Goal: Check status: Check status

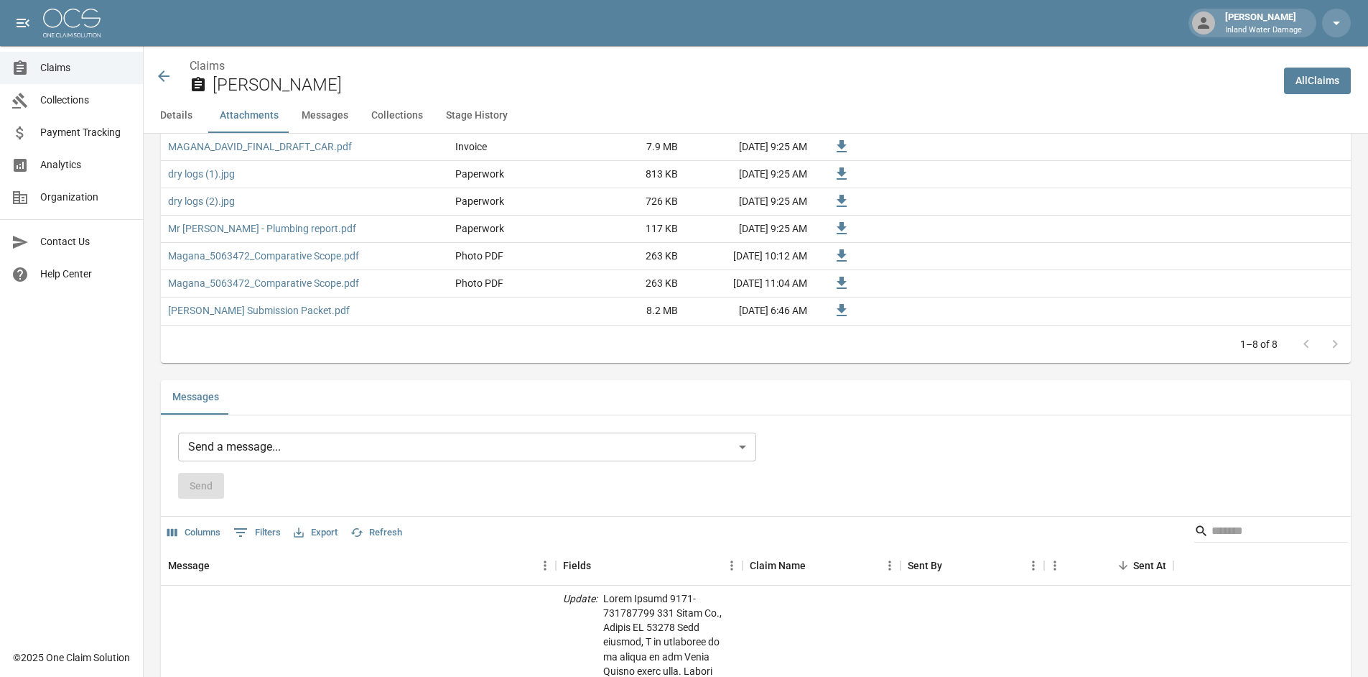
scroll to position [792, 0]
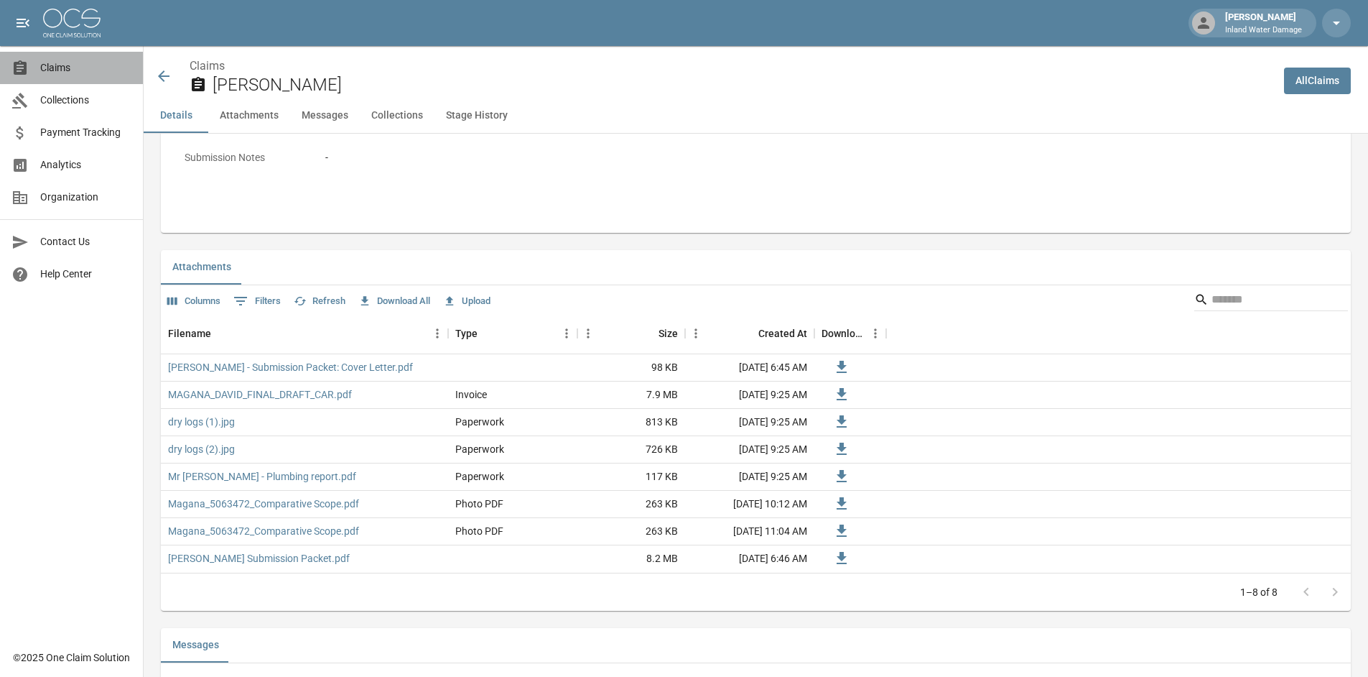
click at [79, 65] on span "Claims" at bounding box center [85, 67] width 91 height 15
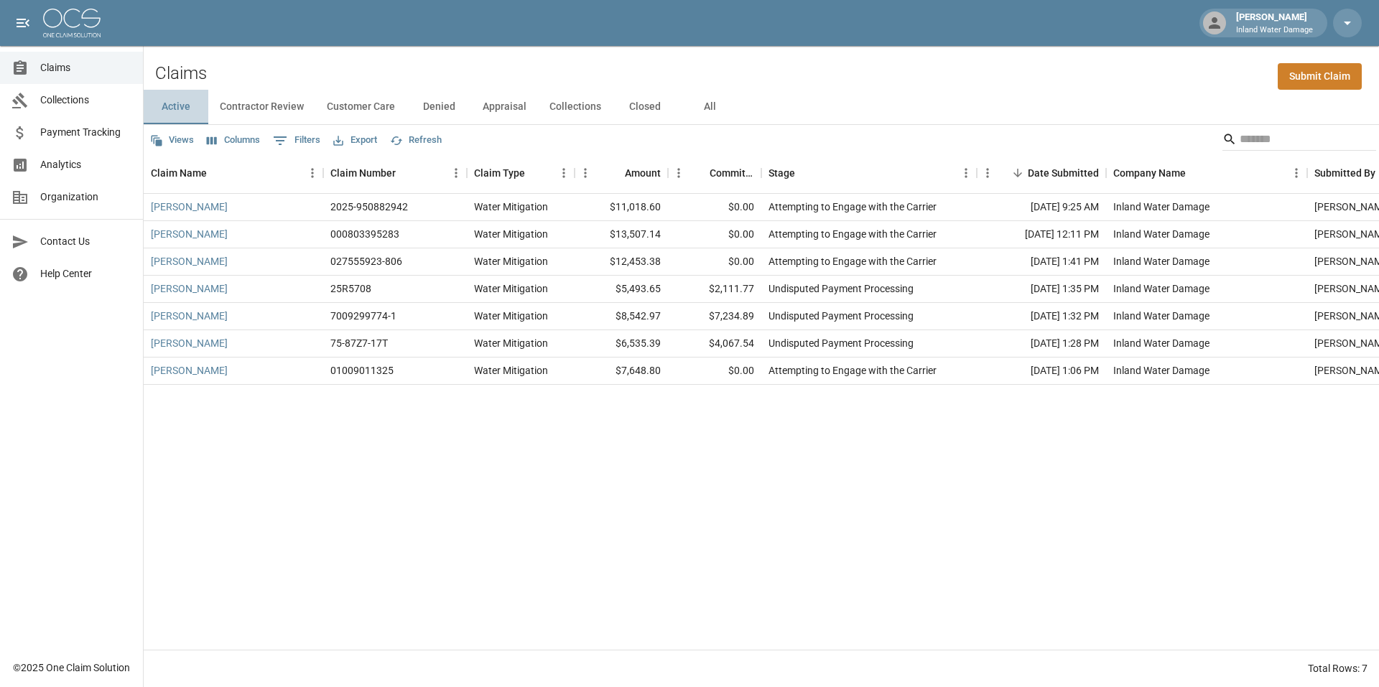
click at [181, 102] on button "Active" at bounding box center [176, 107] width 65 height 34
click at [641, 111] on button "Closed" at bounding box center [645, 107] width 65 height 34
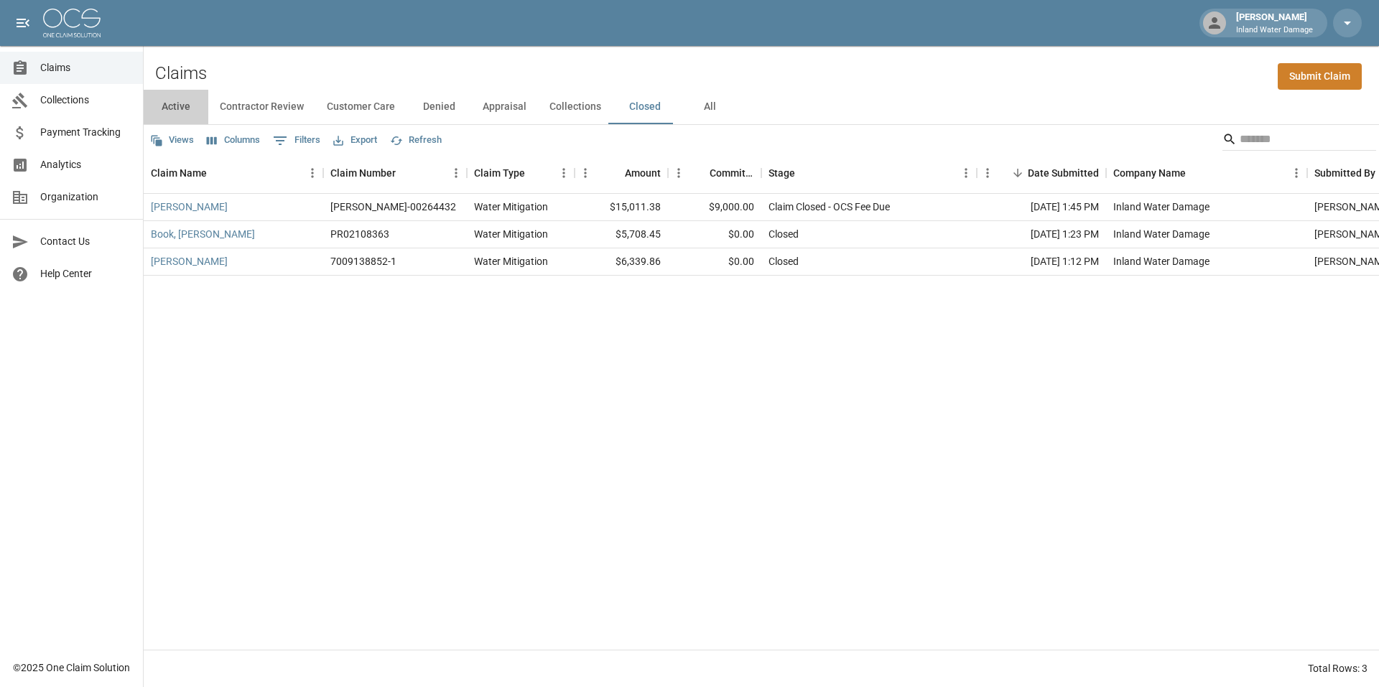
click at [175, 103] on button "Active" at bounding box center [176, 107] width 65 height 34
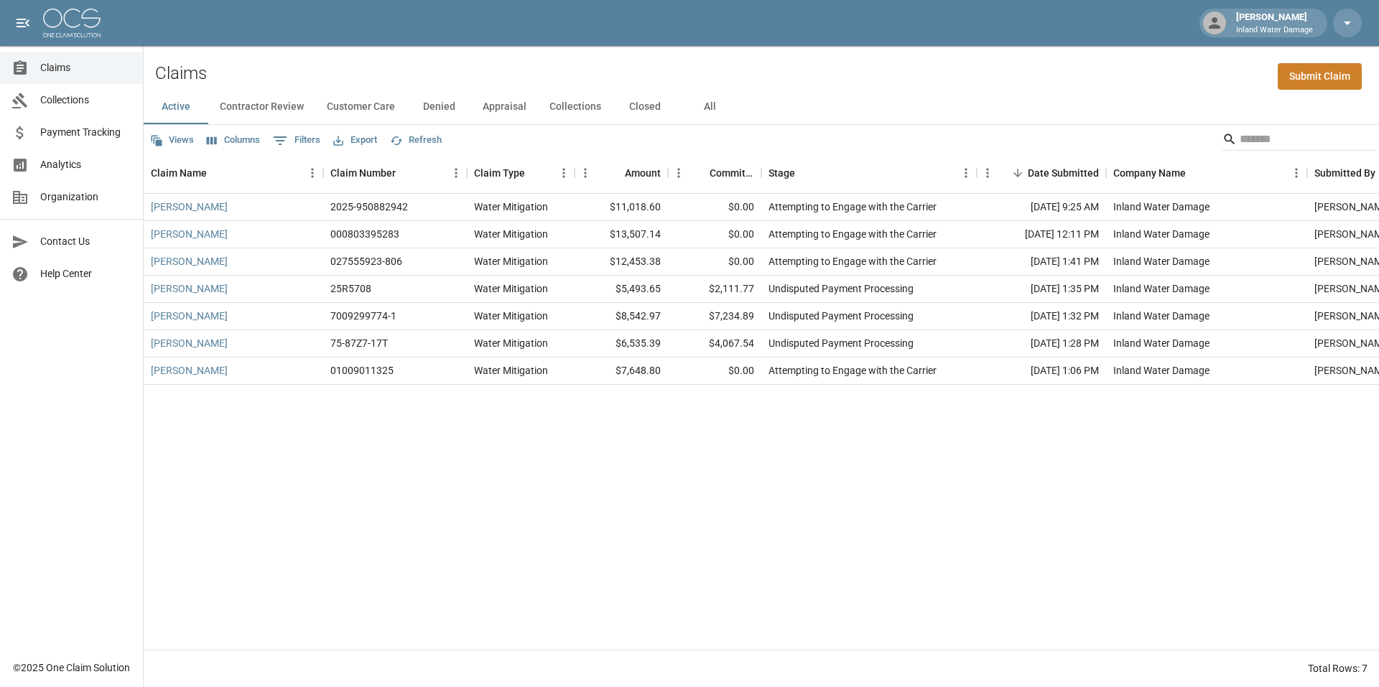
click at [637, 113] on button "Closed" at bounding box center [645, 107] width 65 height 34
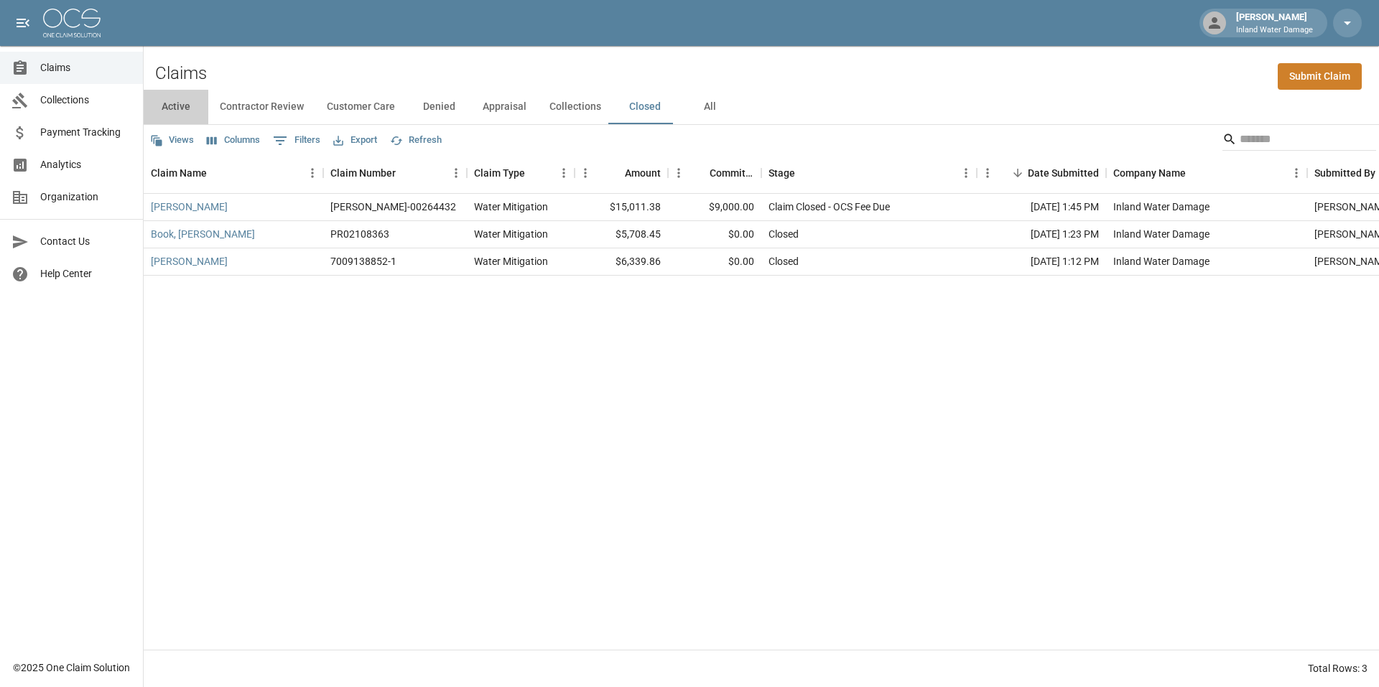
click at [184, 106] on button "Active" at bounding box center [176, 107] width 65 height 34
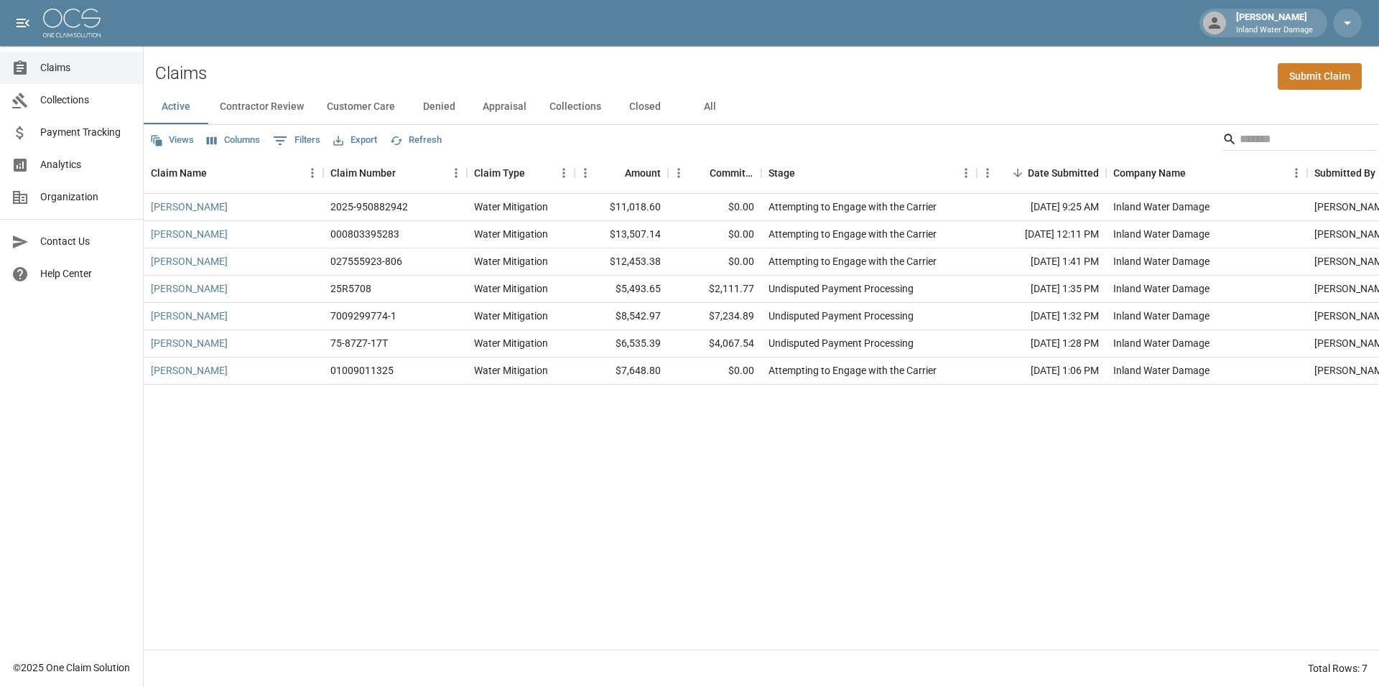
click at [644, 108] on button "Closed" at bounding box center [645, 107] width 65 height 34
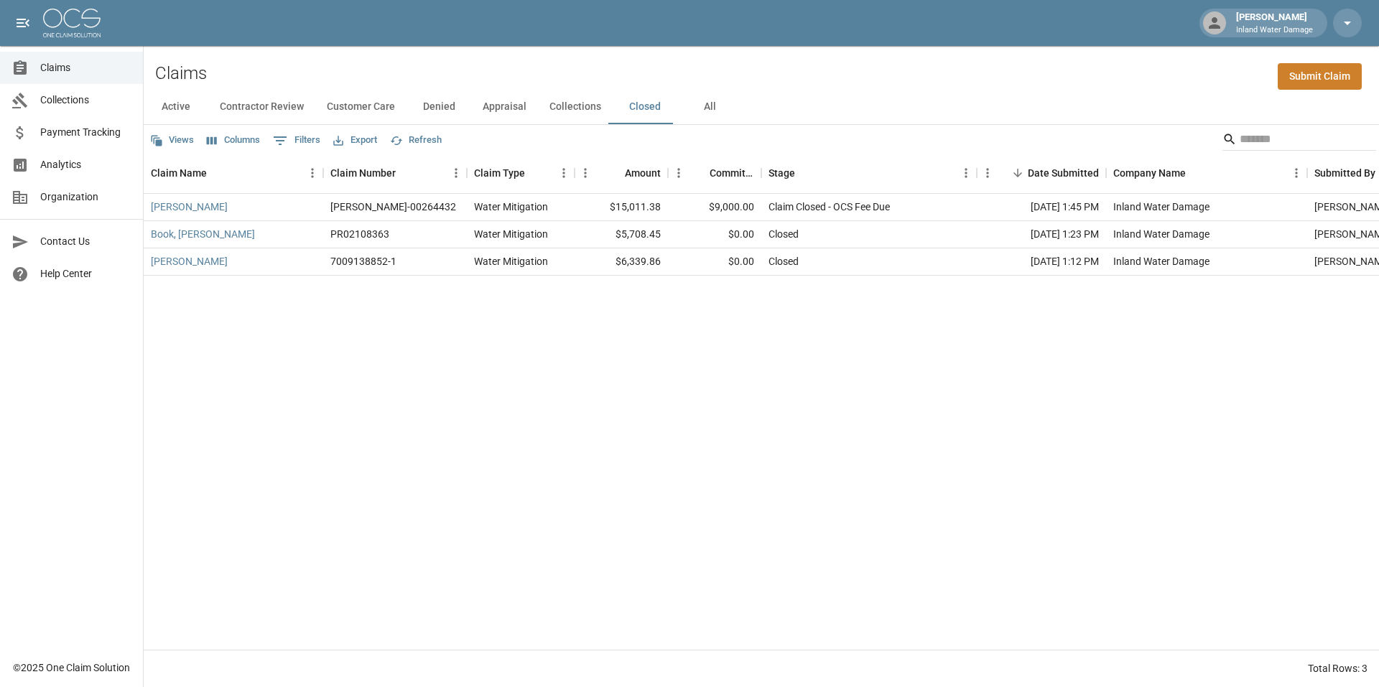
click at [171, 108] on button "Active" at bounding box center [176, 107] width 65 height 34
